Goal: Information Seeking & Learning: Check status

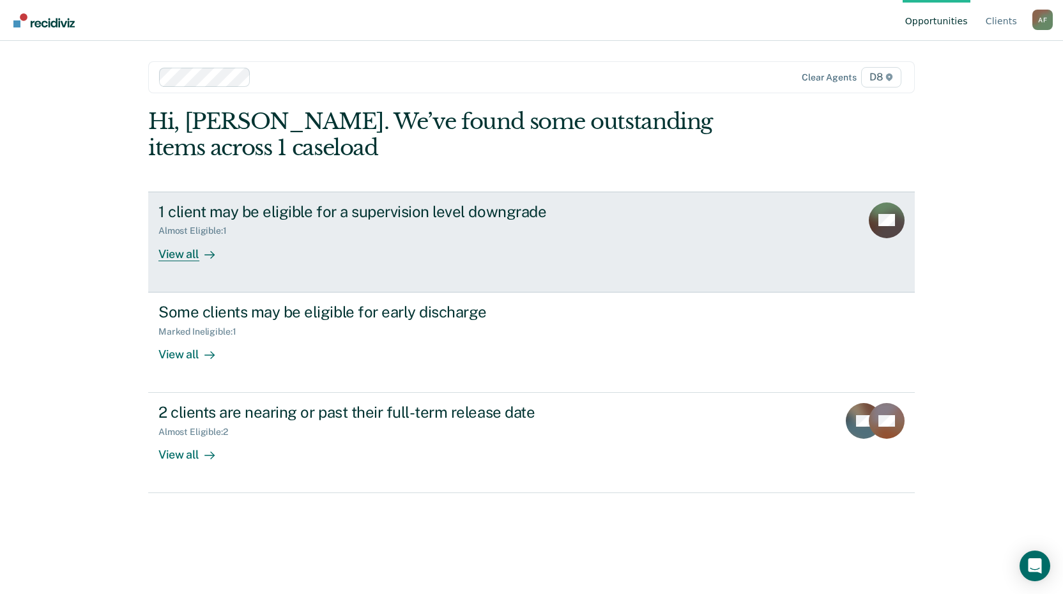
click at [169, 236] on div "View all" at bounding box center [194, 248] width 72 height 25
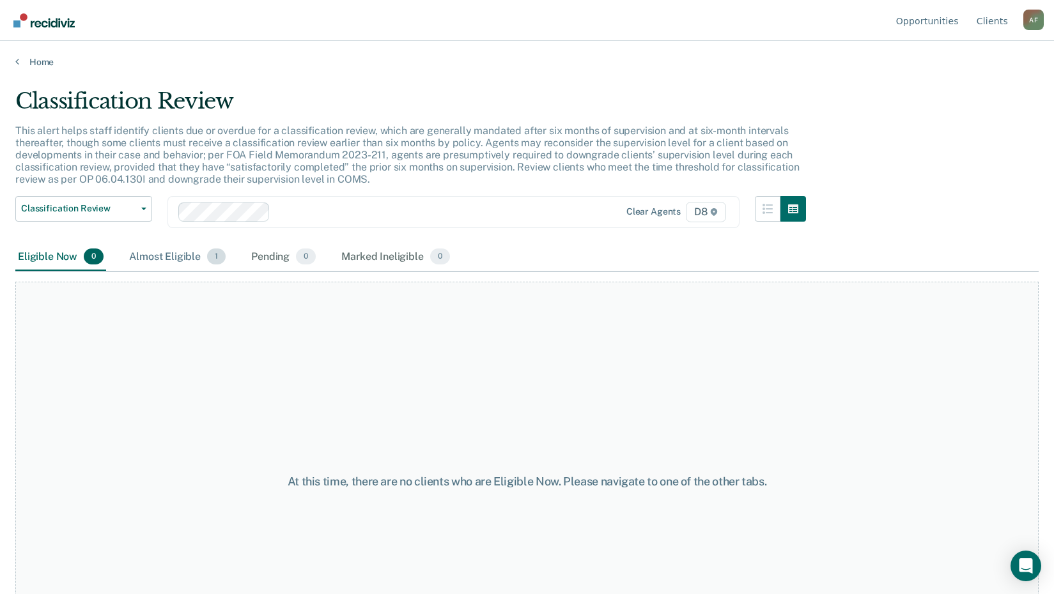
click at [187, 258] on div "Almost Eligible 1" at bounding box center [178, 257] width 102 height 28
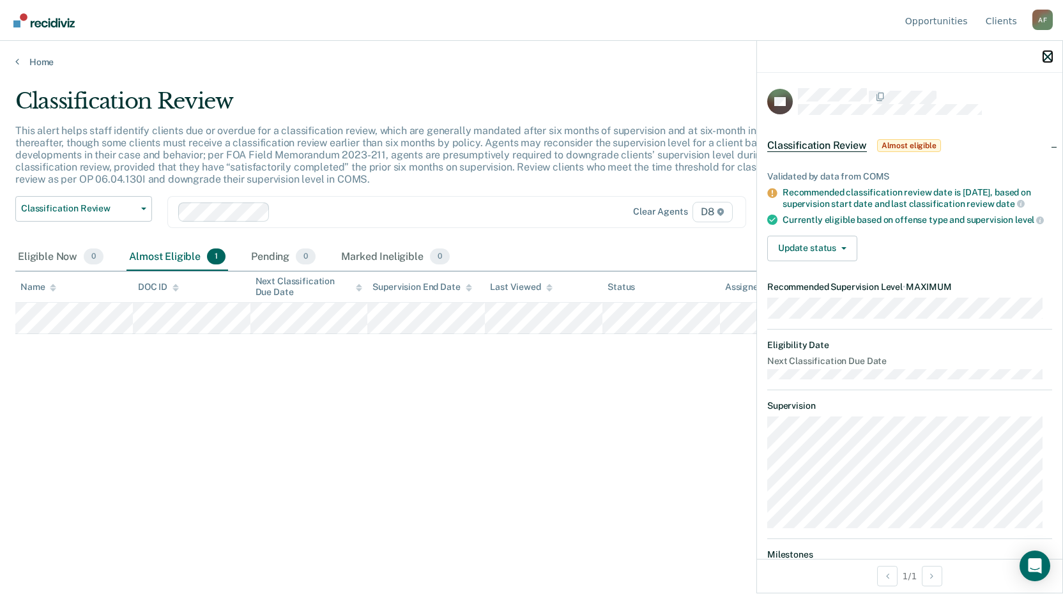
click at [1049, 62] on div at bounding box center [909, 57] width 305 height 32
click at [43, 62] on link "Home" at bounding box center [531, 62] width 1033 height 12
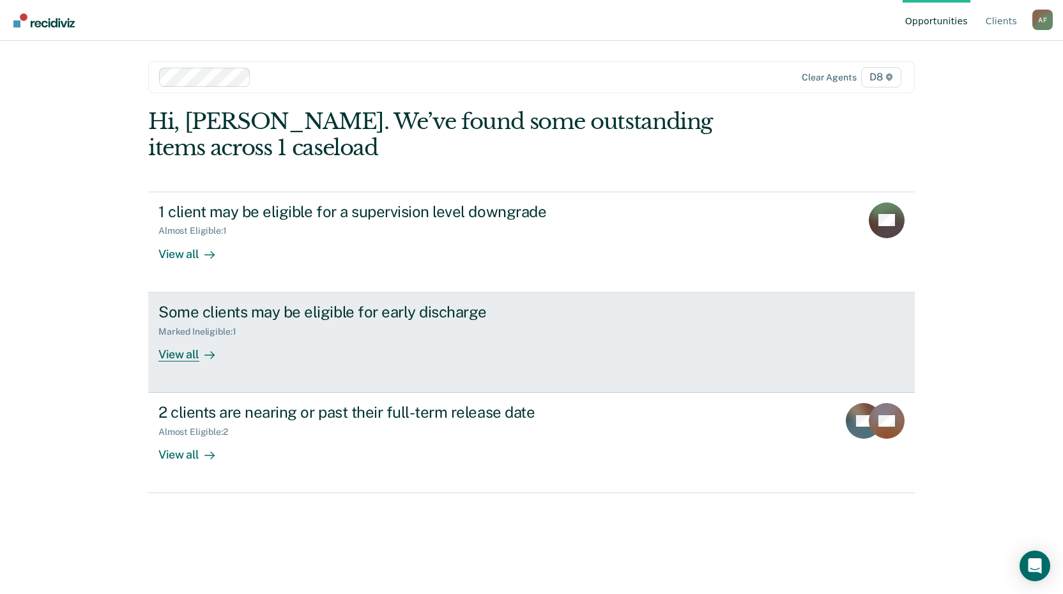
click at [182, 355] on div "View all" at bounding box center [194, 349] width 72 height 25
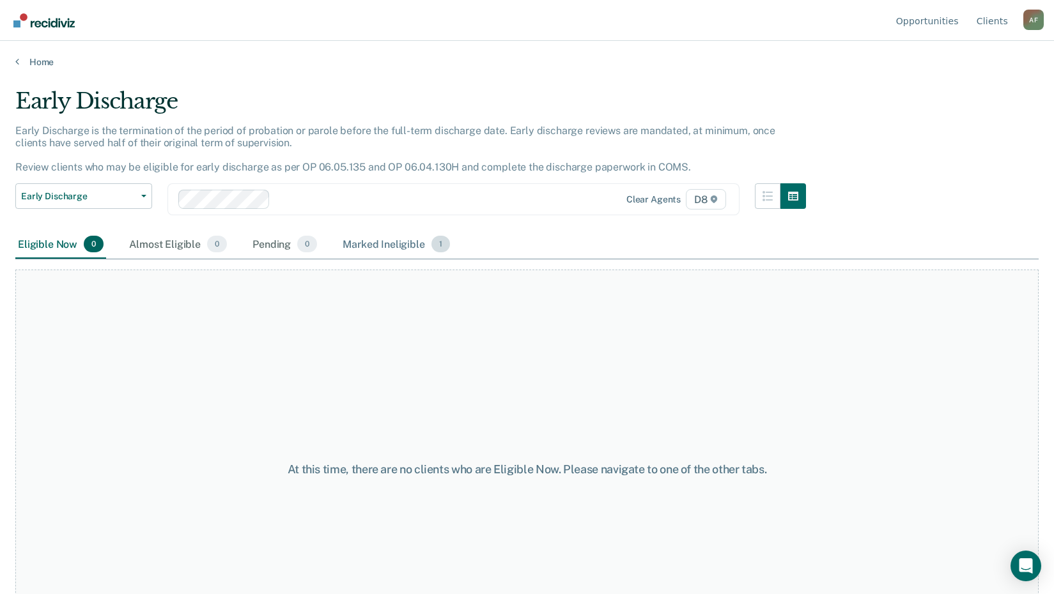
click at [360, 242] on div "Marked Ineligible 1" at bounding box center [396, 245] width 112 height 28
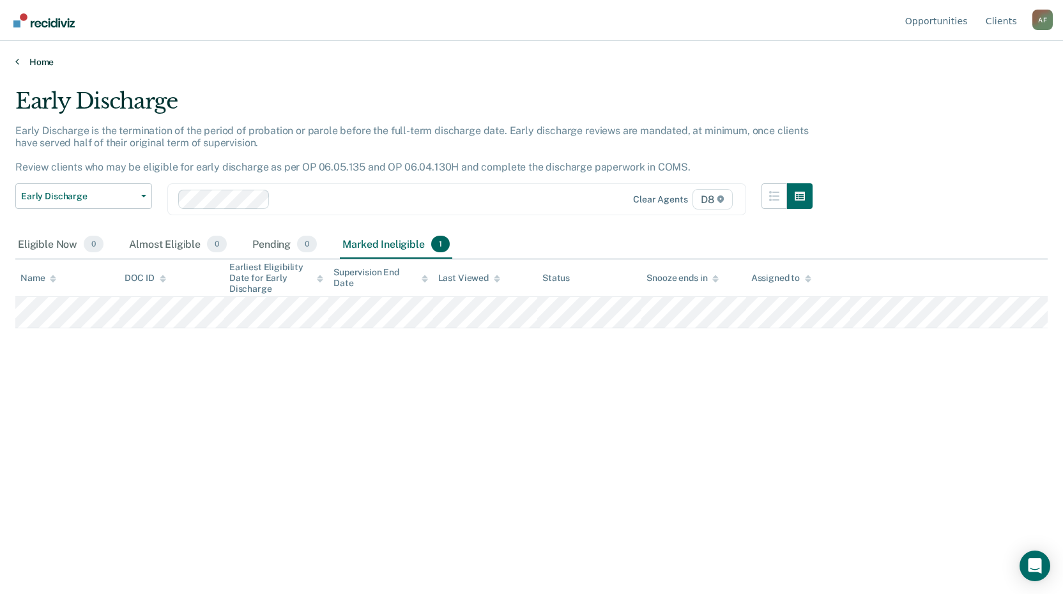
click at [22, 64] on link "Home" at bounding box center [531, 62] width 1033 height 12
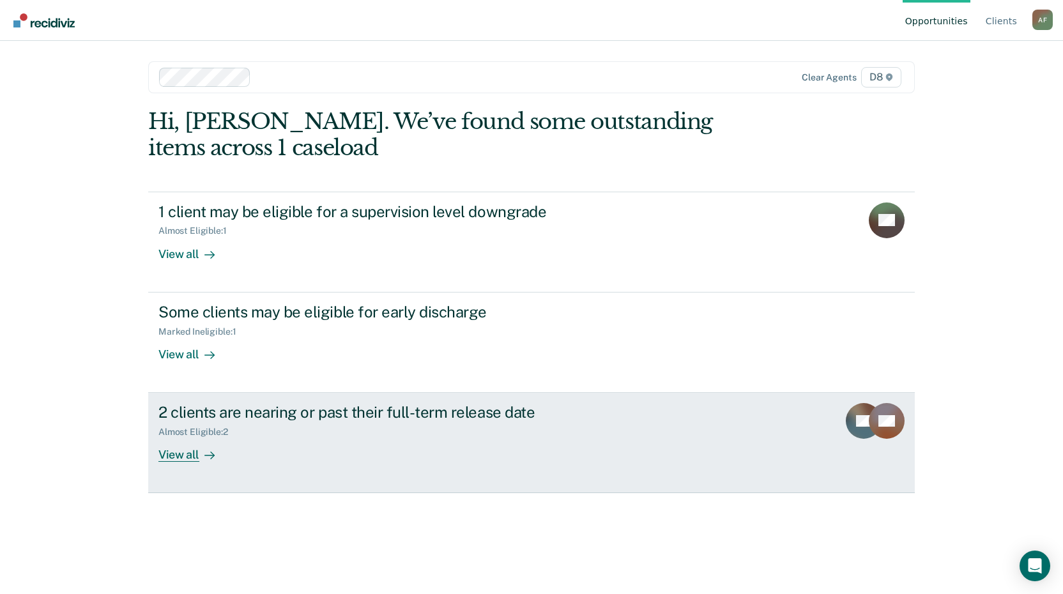
click at [190, 453] on div "View all" at bounding box center [194, 450] width 72 height 25
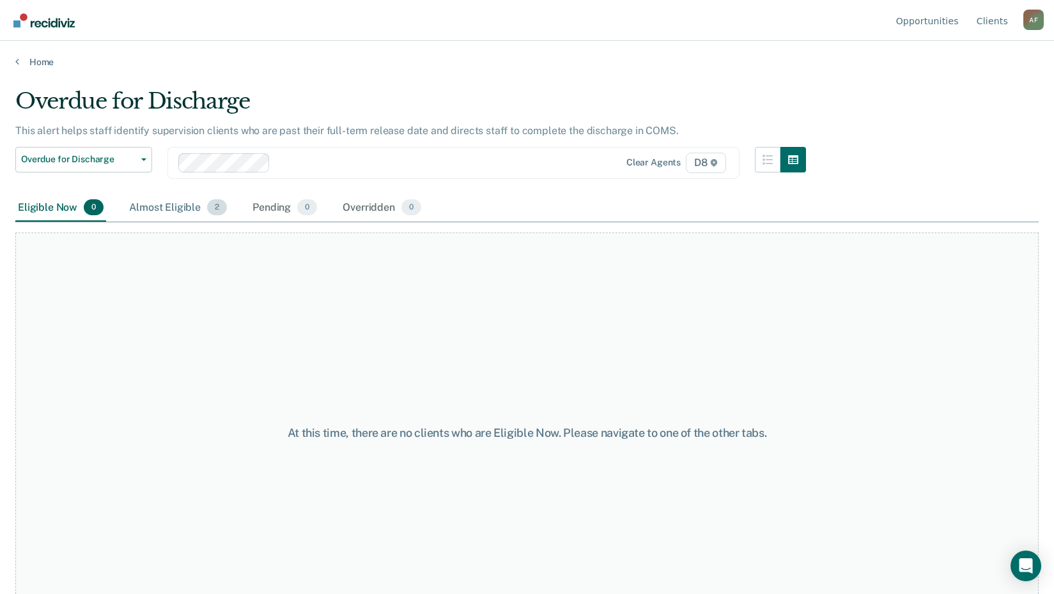
click at [144, 212] on div "Almost Eligible 2" at bounding box center [178, 208] width 103 height 28
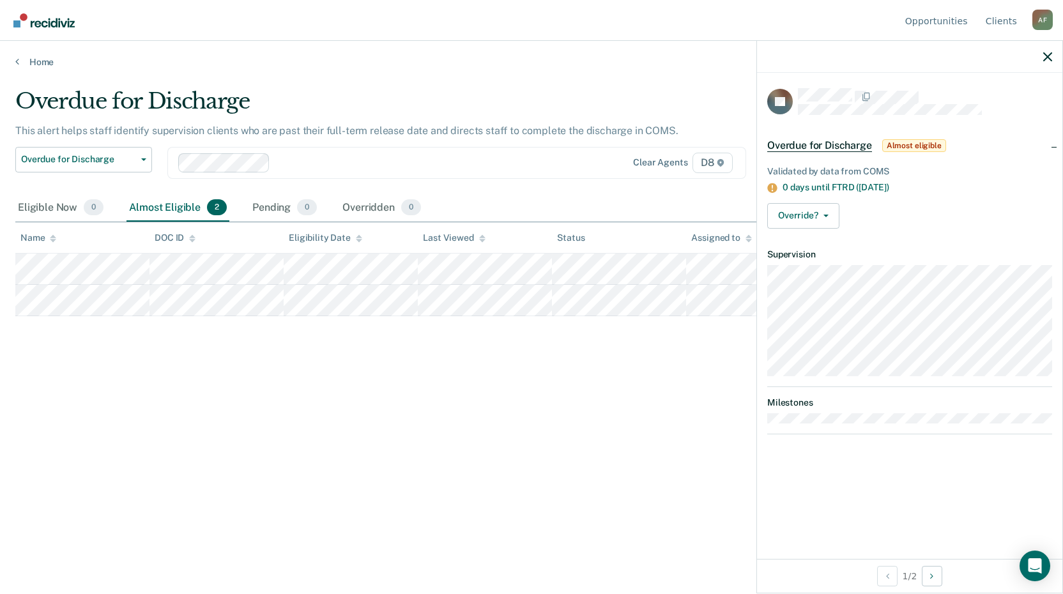
click at [678, 412] on div "Overdue for Discharge This alert helps staff identify supervision clients who a…" at bounding box center [531, 293] width 1033 height 410
click at [416, 394] on div "Overdue for Discharge This alert helps staff identify supervision clients who a…" at bounding box center [531, 293] width 1033 height 410
click at [24, 56] on div "Home" at bounding box center [531, 54] width 1063 height 27
click at [27, 59] on link "Home" at bounding box center [531, 62] width 1033 height 12
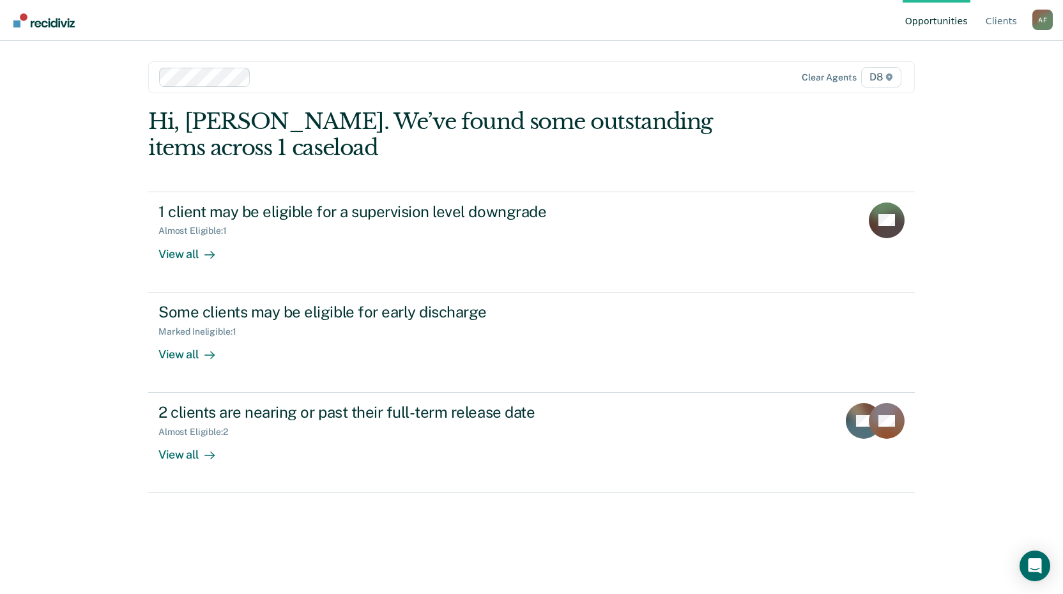
click at [89, 226] on div "Opportunities Client s [PERSON_NAME] A F Profile How it works Log Out Clear age…" at bounding box center [531, 297] width 1063 height 594
